Goal: Information Seeking & Learning: Learn about a topic

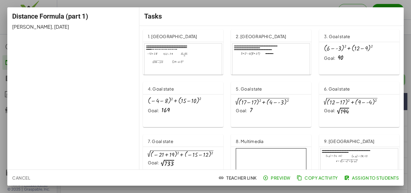
click at [197, 57] on div at bounding box center [183, 66] width 77 height 44
click at [233, 177] on span "Teacher Link" at bounding box center [238, 177] width 37 height 5
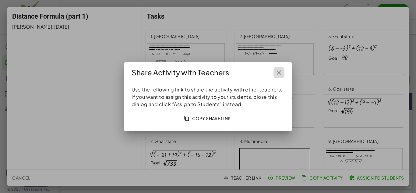
click at [282, 70] on icon "button" at bounding box center [278, 72] width 7 height 7
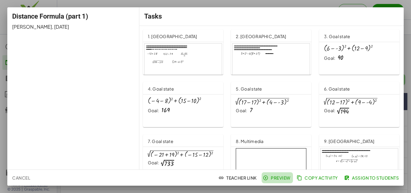
click at [278, 174] on button "Preview" at bounding box center [277, 177] width 31 height 11
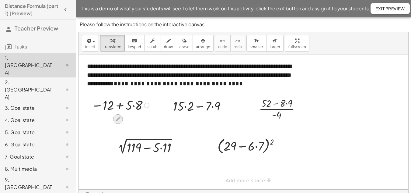
click at [116, 118] on icon at bounding box center [118, 119] width 6 height 6
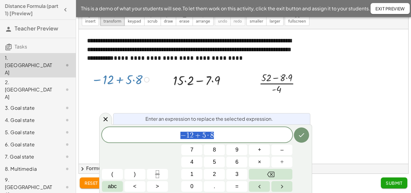
scroll to position [26, 0]
click at [300, 133] on icon "Done" at bounding box center [301, 134] width 7 height 7
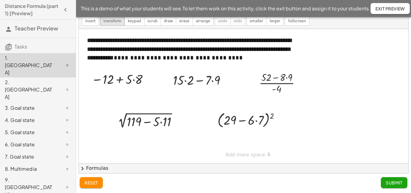
click at [110, 167] on button "chevron_right Formulas" at bounding box center [244, 168] width 330 height 10
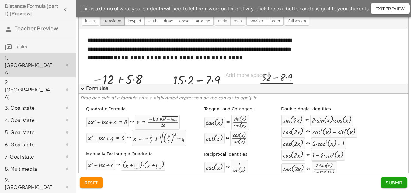
click at [87, 89] on button "expand_more Formulas" at bounding box center [244, 89] width 330 height 10
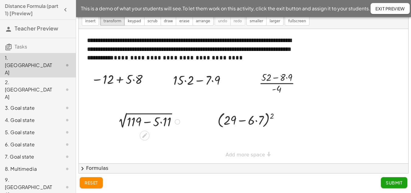
click at [178, 120] on div at bounding box center [177, 121] width 5 height 5
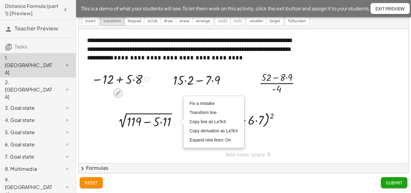
click at [118, 93] on icon at bounding box center [118, 92] width 5 height 5
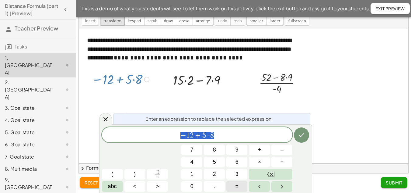
click at [239, 189] on span "=" at bounding box center [237, 186] width 3 height 8
click at [146, 82] on div at bounding box center [146, 79] width 5 height 5
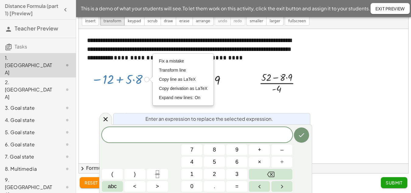
click at [121, 87] on div at bounding box center [121, 78] width 66 height 17
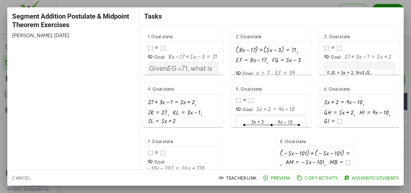
click at [408, 29] on div at bounding box center [205, 96] width 411 height 193
